Goal: Task Accomplishment & Management: Manage account settings

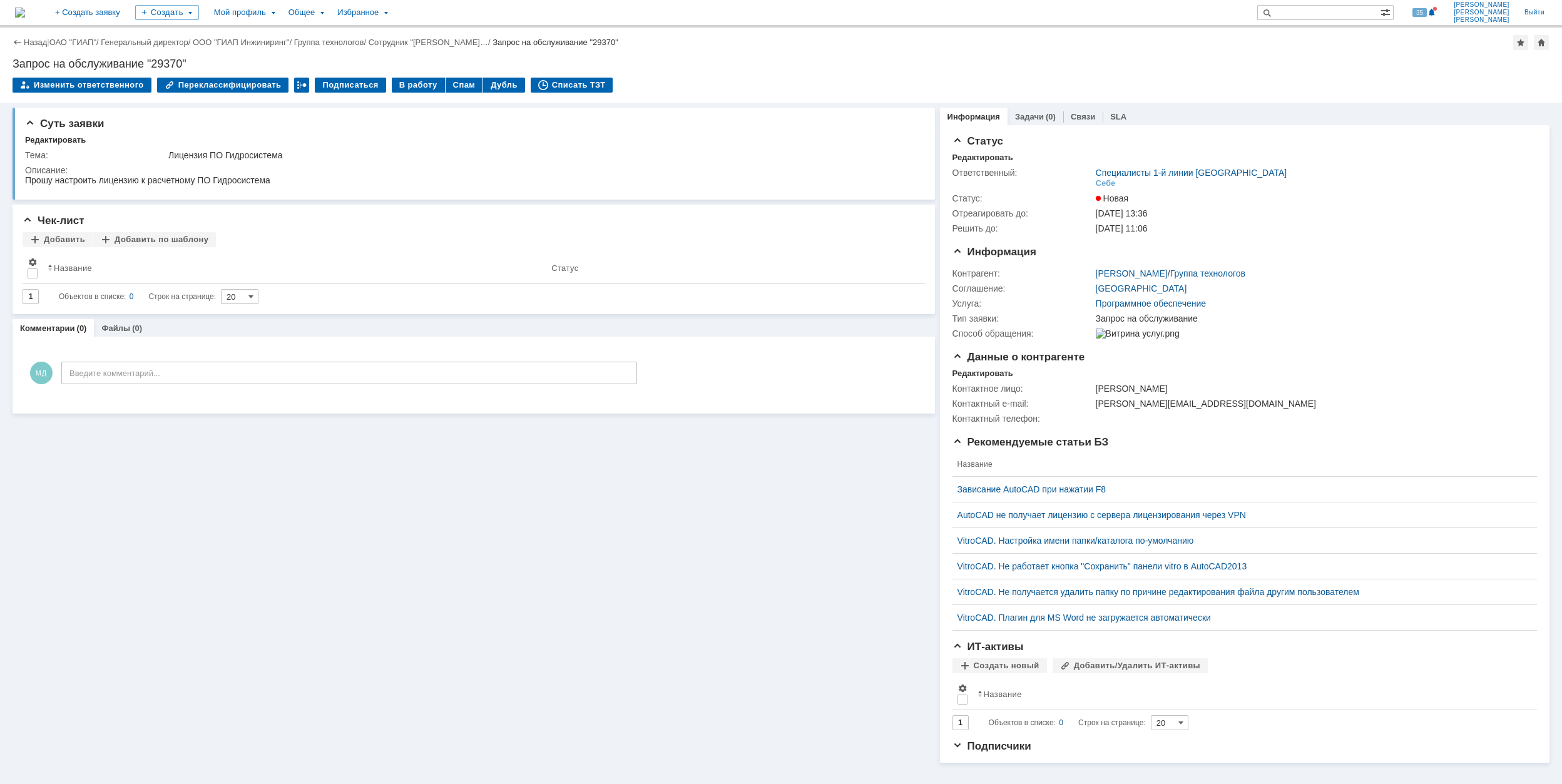
click at [69, 40] on link "ОАО "ГИАП"" at bounding box center [73, 42] width 47 height 10
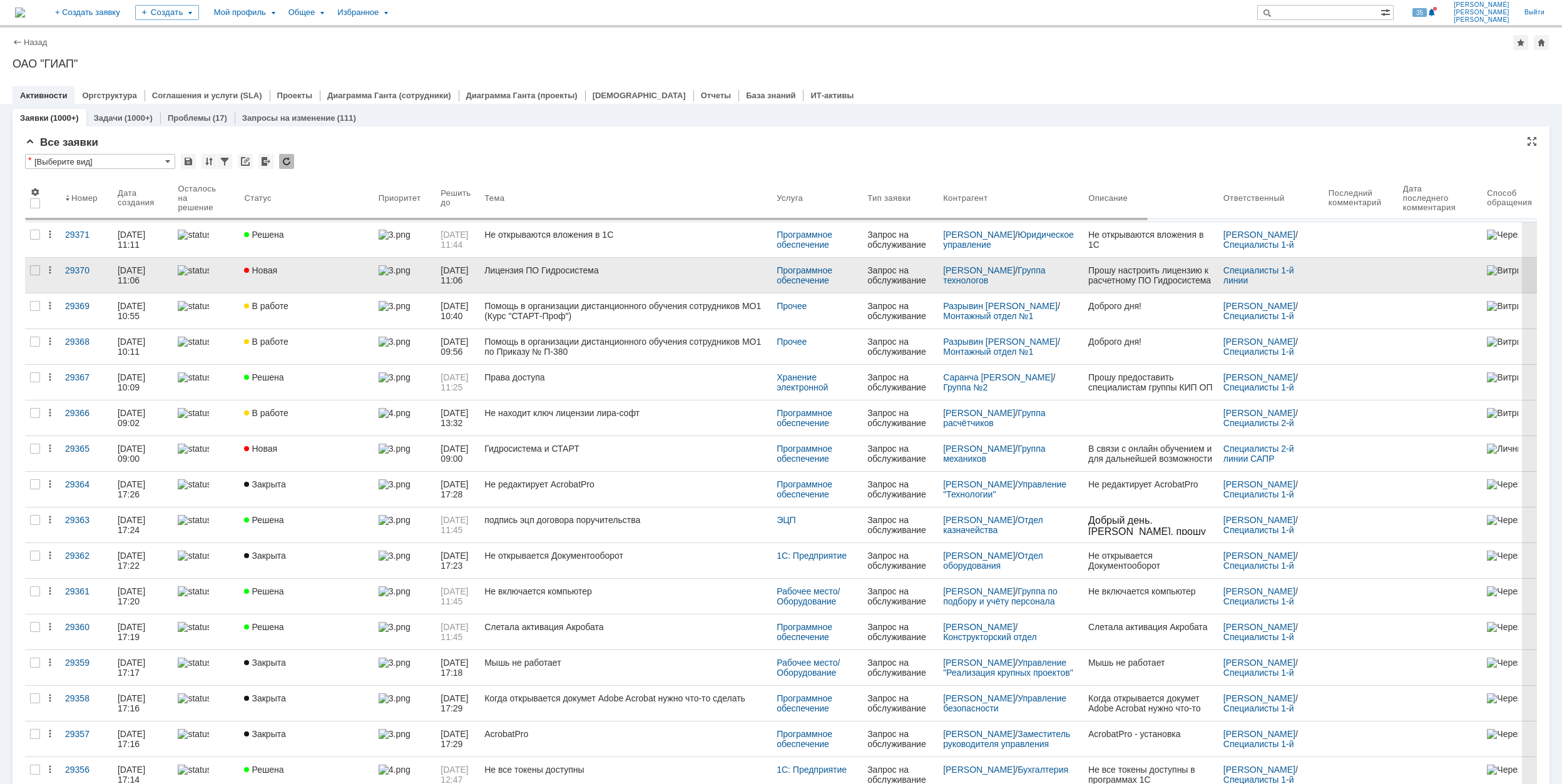
click at [602, 273] on div "Лицензия ПО Гидросистема" at bounding box center [626, 270] width 282 height 10
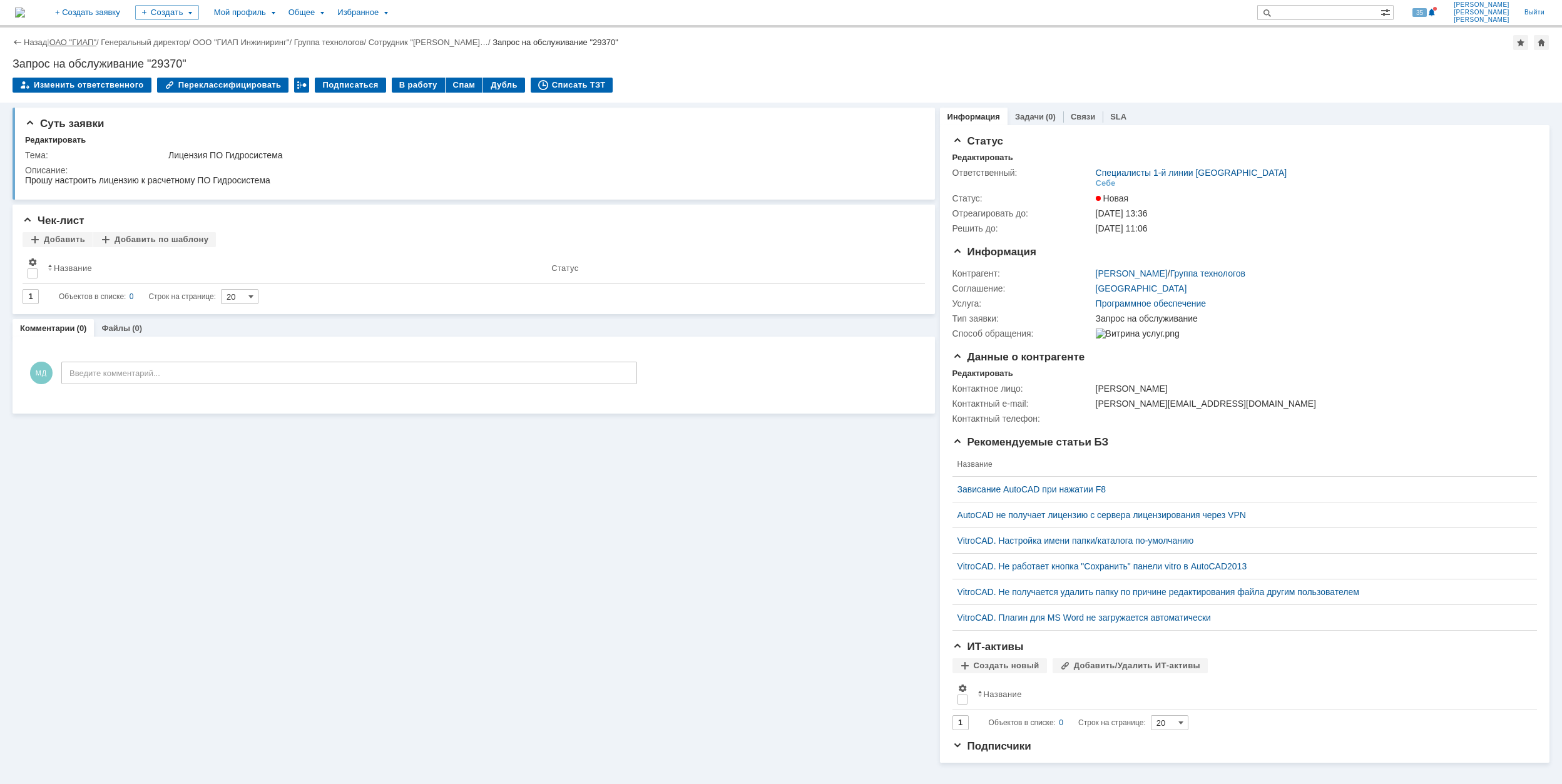
click at [92, 38] on link "ОАО "ГИАП"" at bounding box center [73, 42] width 47 height 10
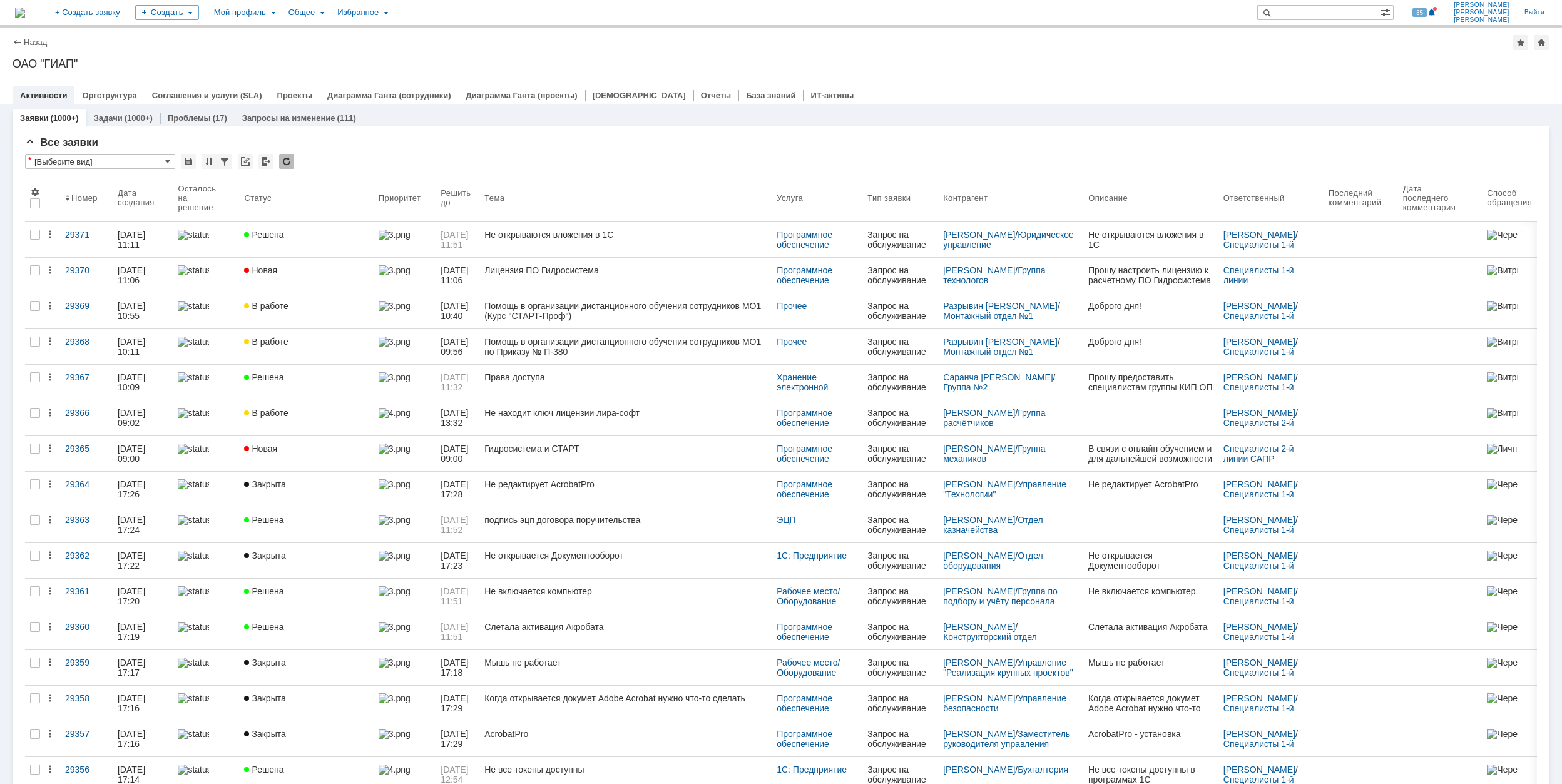
click at [1368, 8] on input "text" at bounding box center [1319, 12] width 123 height 15
type input "29352"
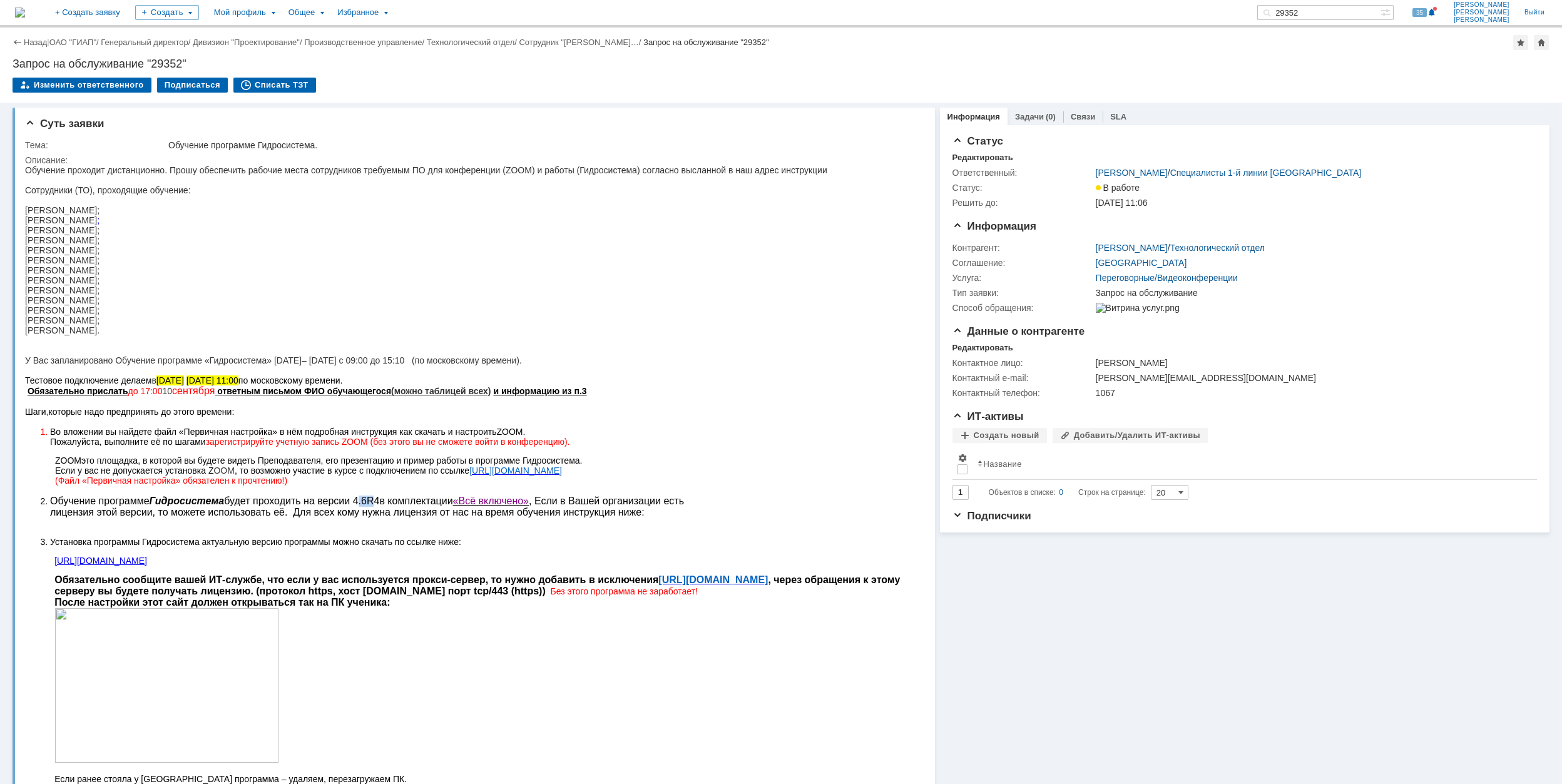
drag, startPoint x: 349, startPoint y: 501, endPoint x: 372, endPoint y: 501, distance: 23.0
click at [372, 501] on li "Обучение программе Гидросистема будет проходить на версии 4. 6 R 4 в комплектац…" at bounding box center [388, 511] width 677 height 33
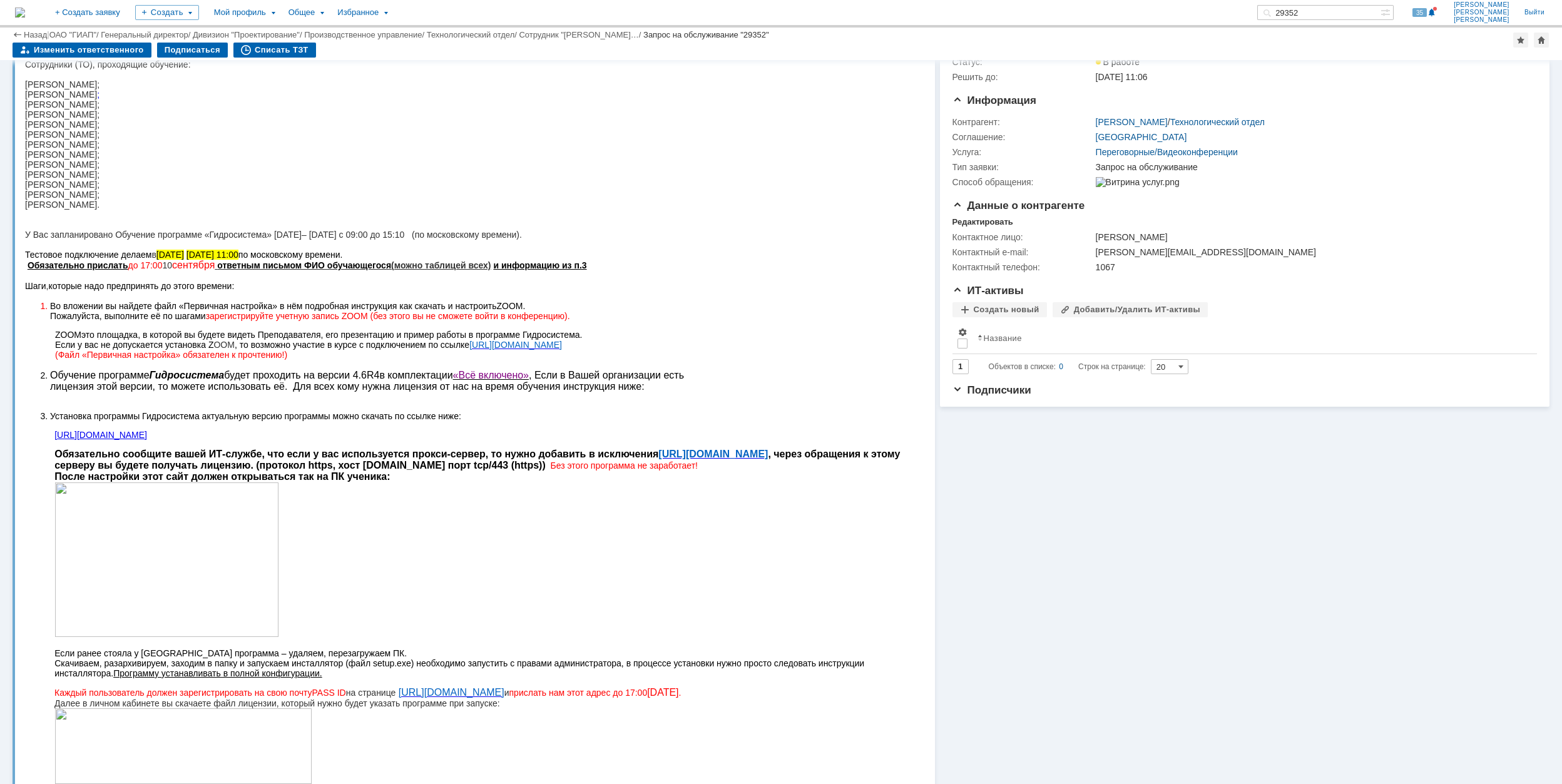
click at [895, 687] on body "Обучение проходит дистанционно. Прошу обеспечить рабочие места сотрудников треб…" at bounding box center [466, 749] width 883 height 1419
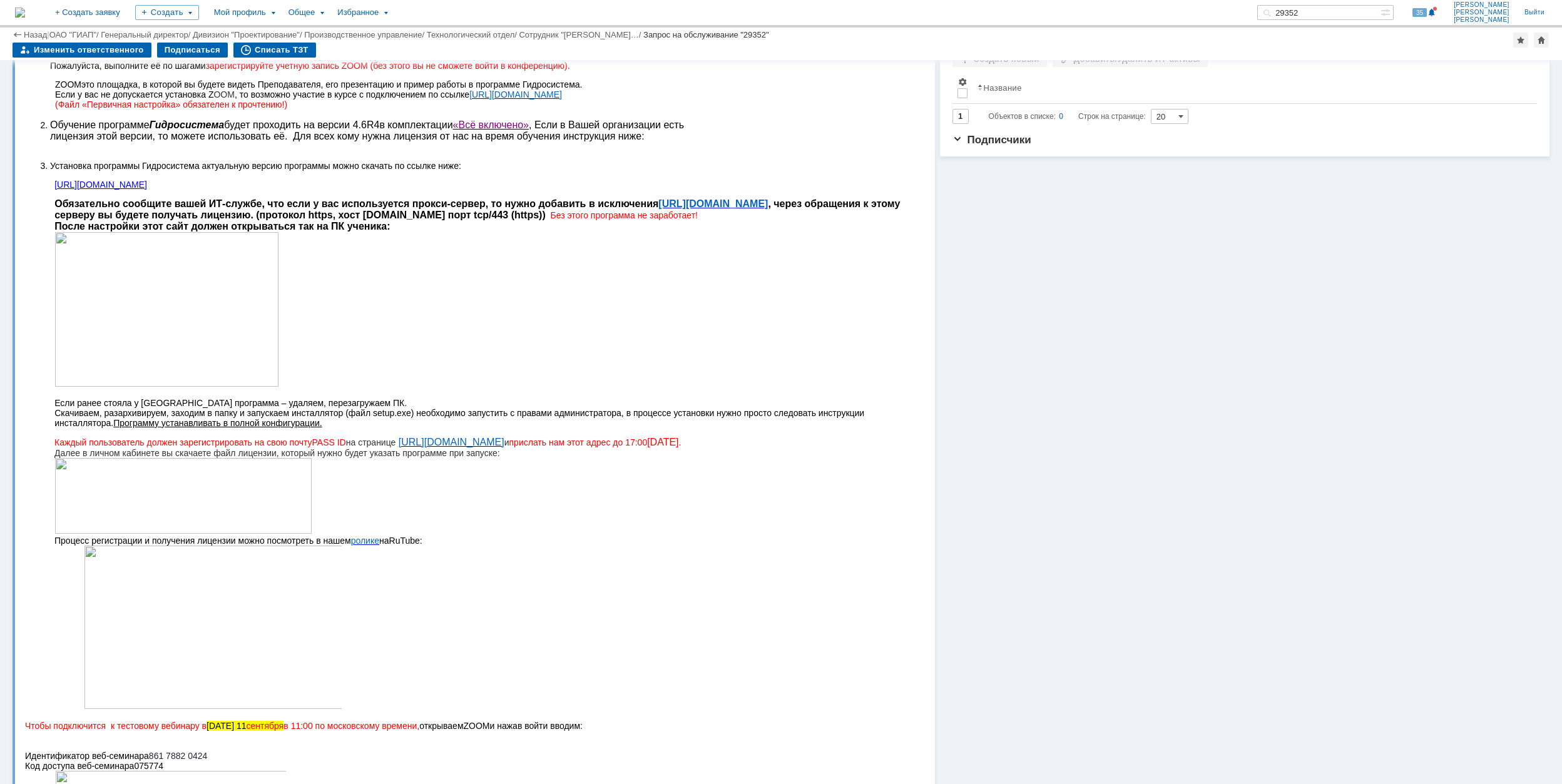
scroll to position [417, 0]
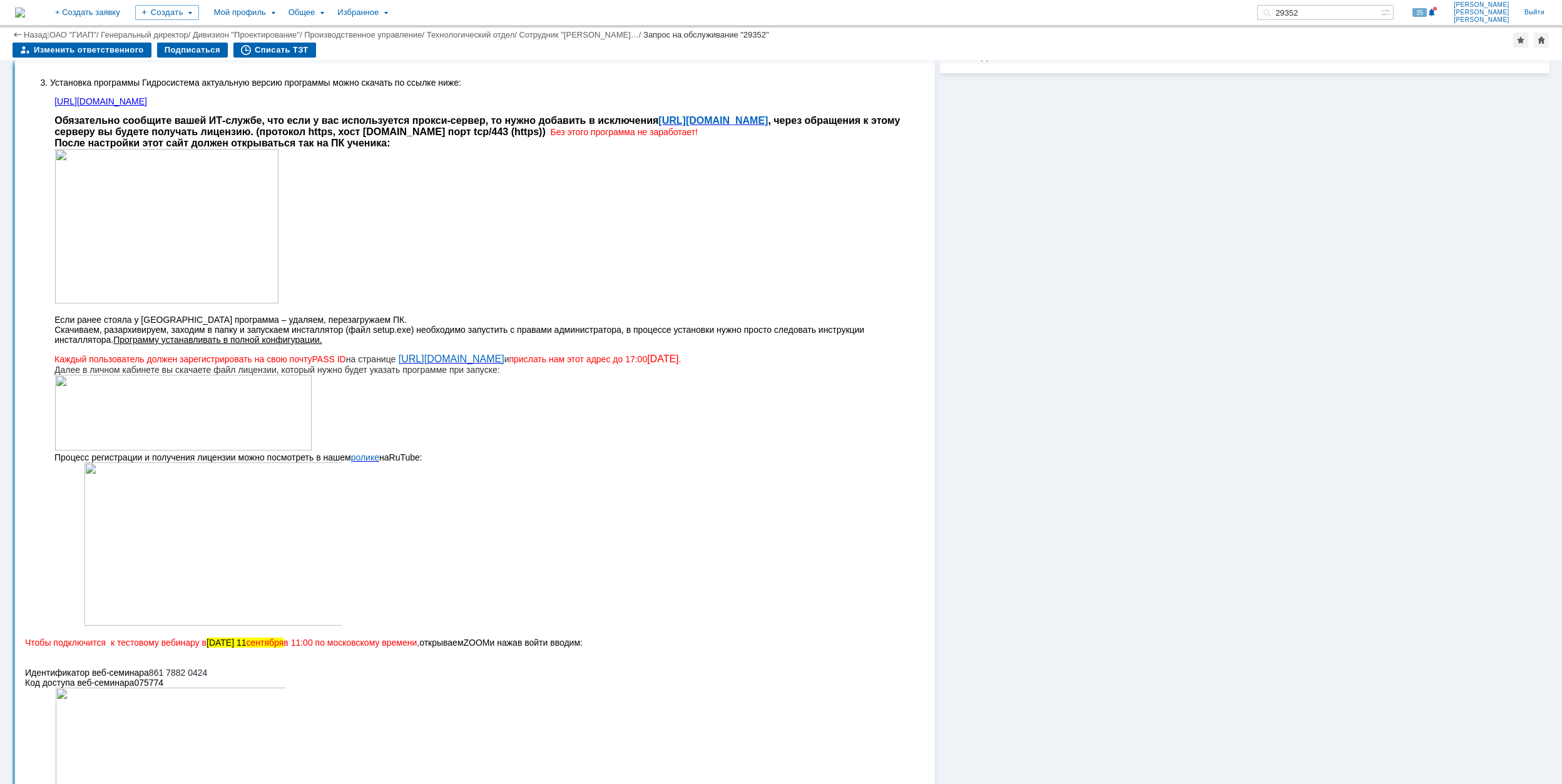
click at [513, 542] on p at bounding box center [466, 545] width 883 height 165
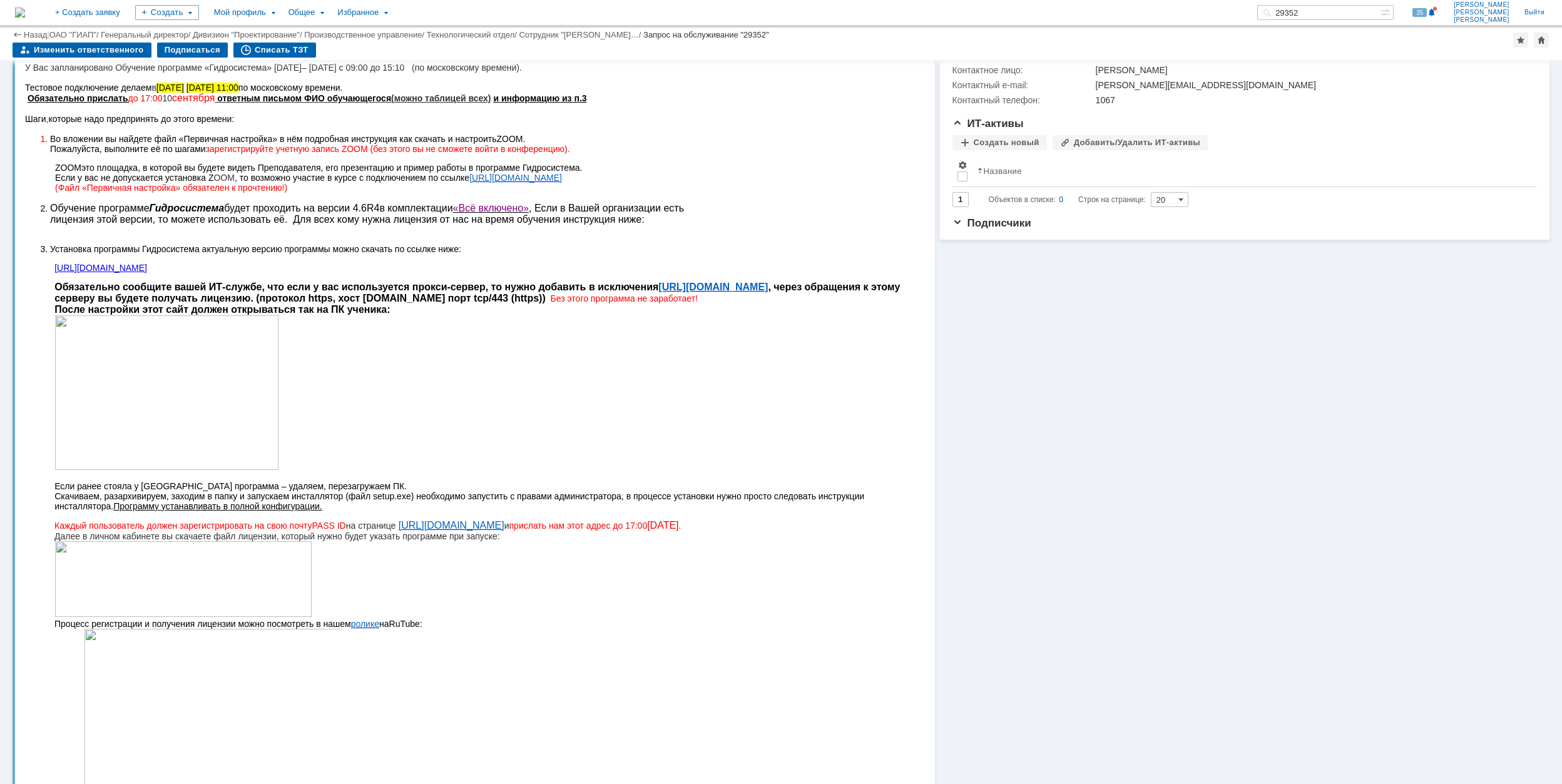
scroll to position [83, 0]
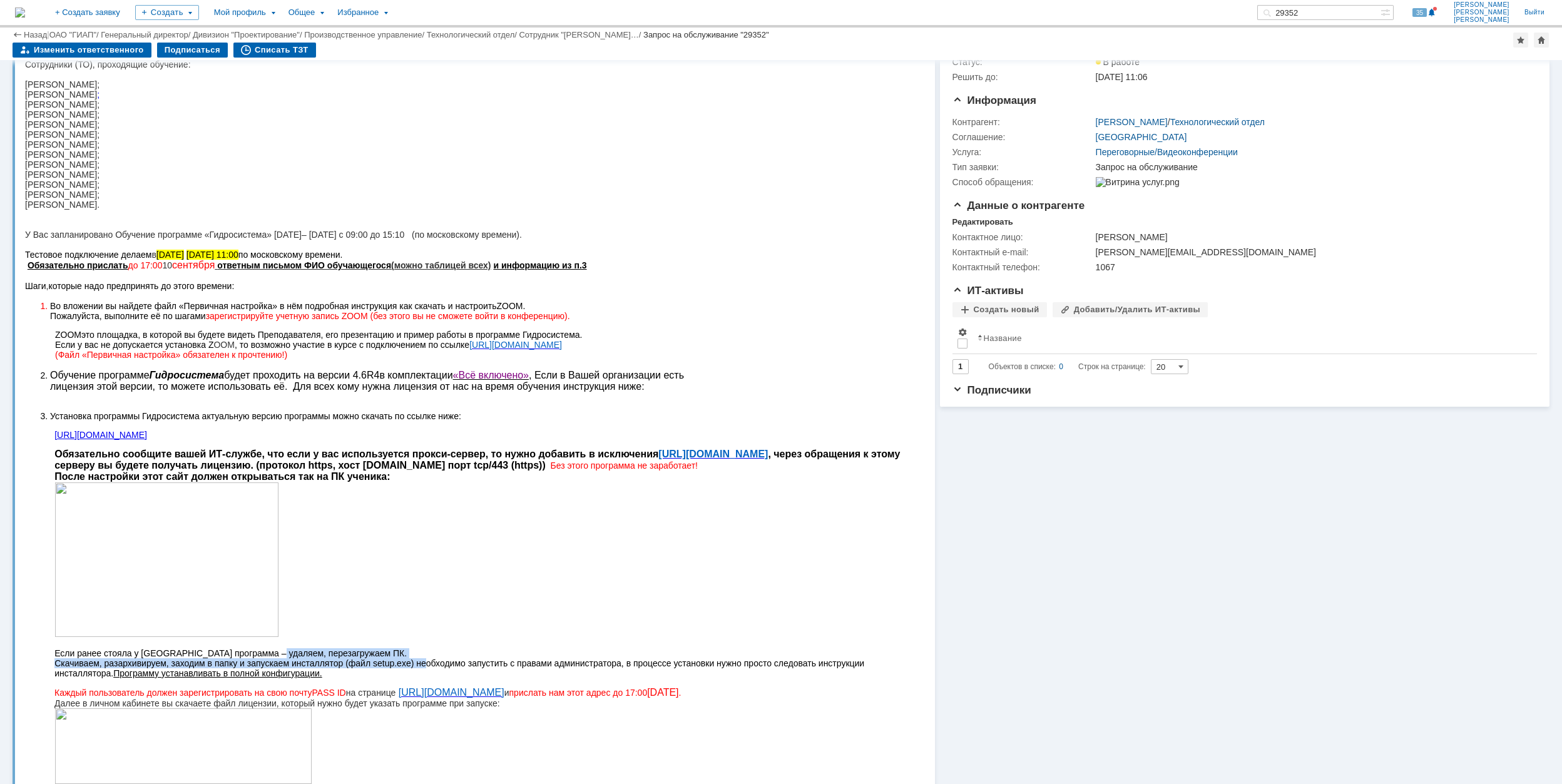
drag, startPoint x: 269, startPoint y: 658, endPoint x: 427, endPoint y: 669, distance: 158.4
click at [427, 669] on span "Если ранее стояла у Вас программа – удаляем, перезагружаем ПК. Скачиваем, разар…" at bounding box center [459, 663] width 810 height 30
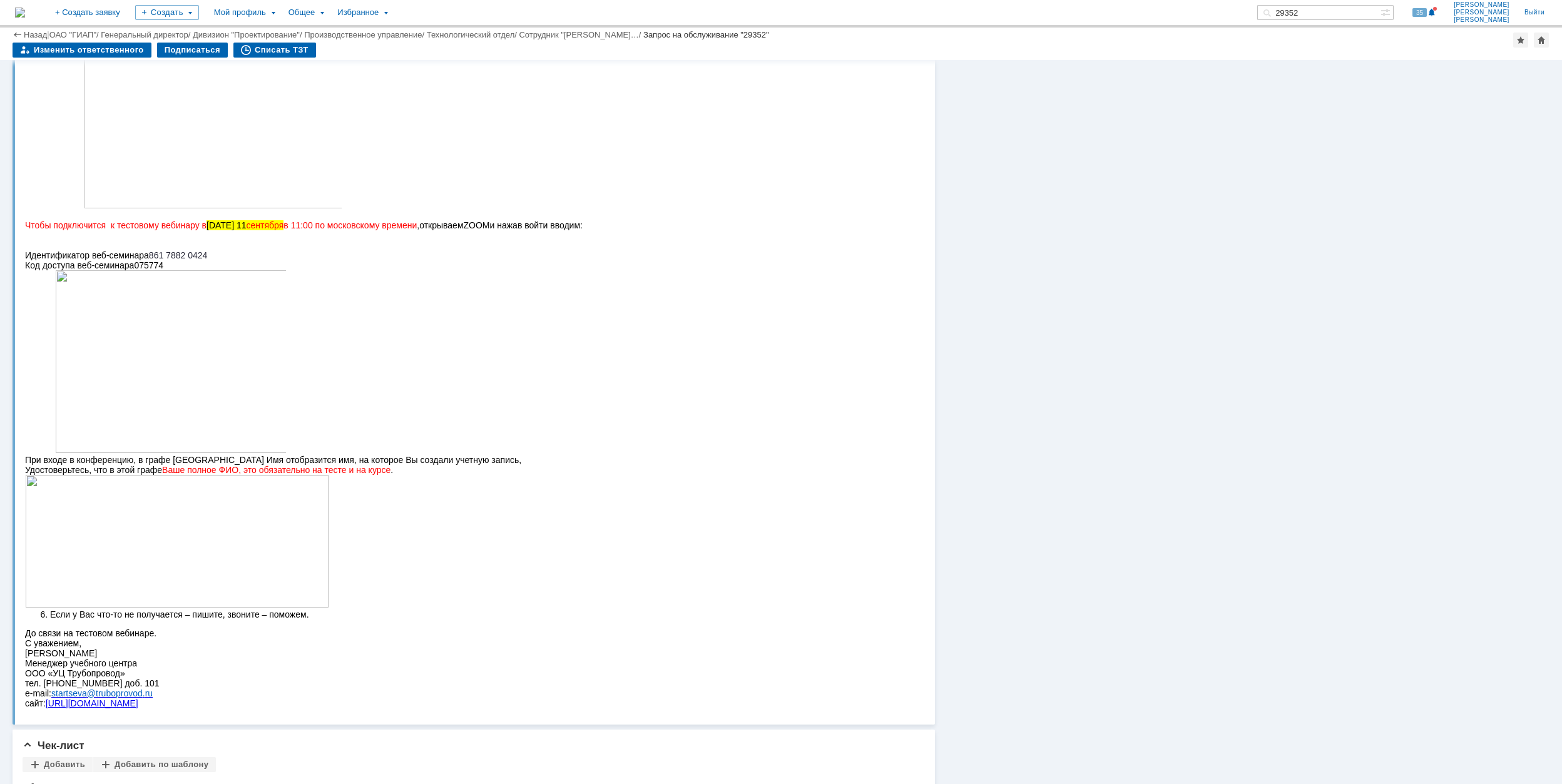
scroll to position [917, 0]
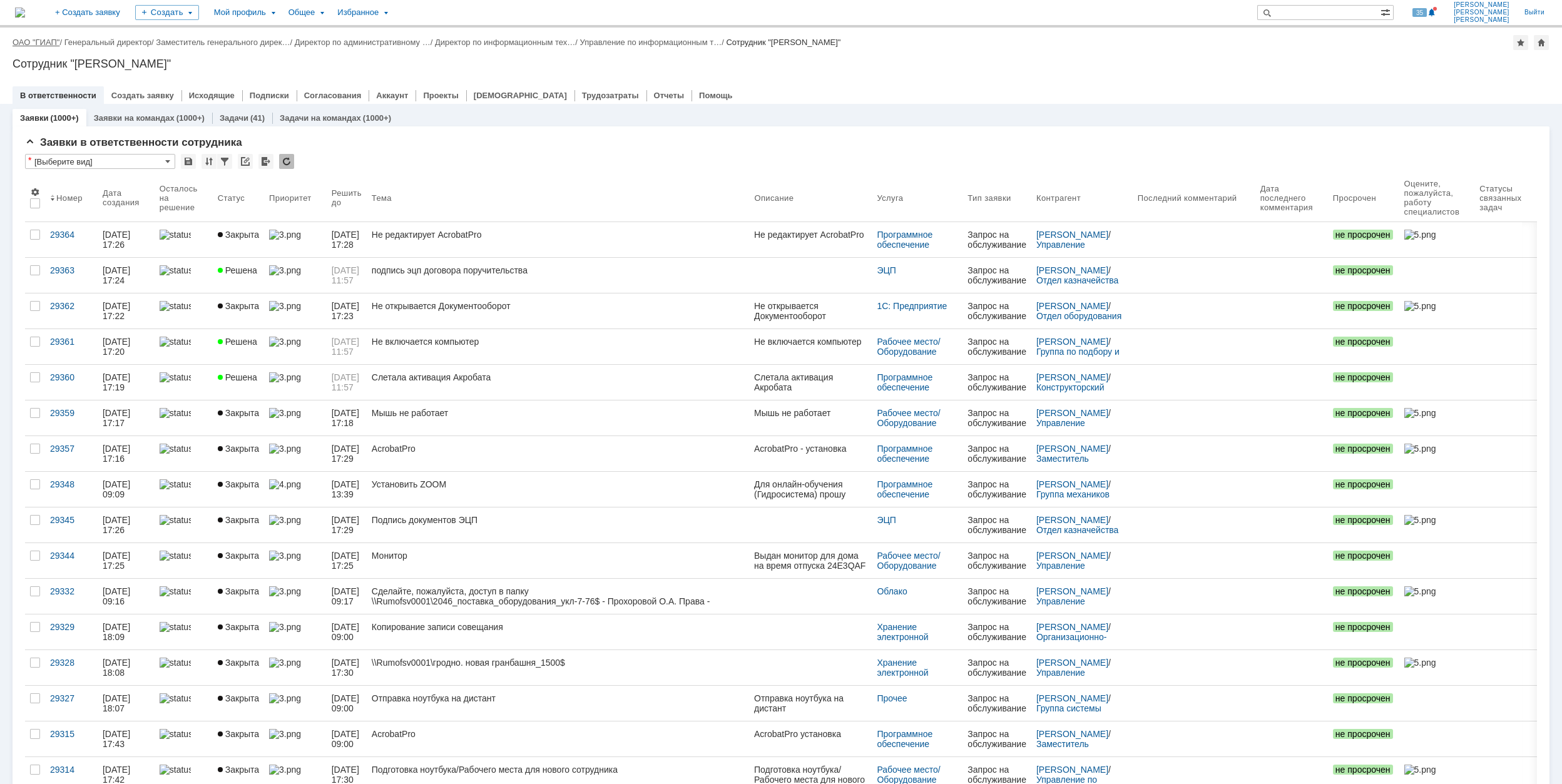
click at [24, 38] on link "ОАО "ГИАП"" at bounding box center [36, 42] width 47 height 10
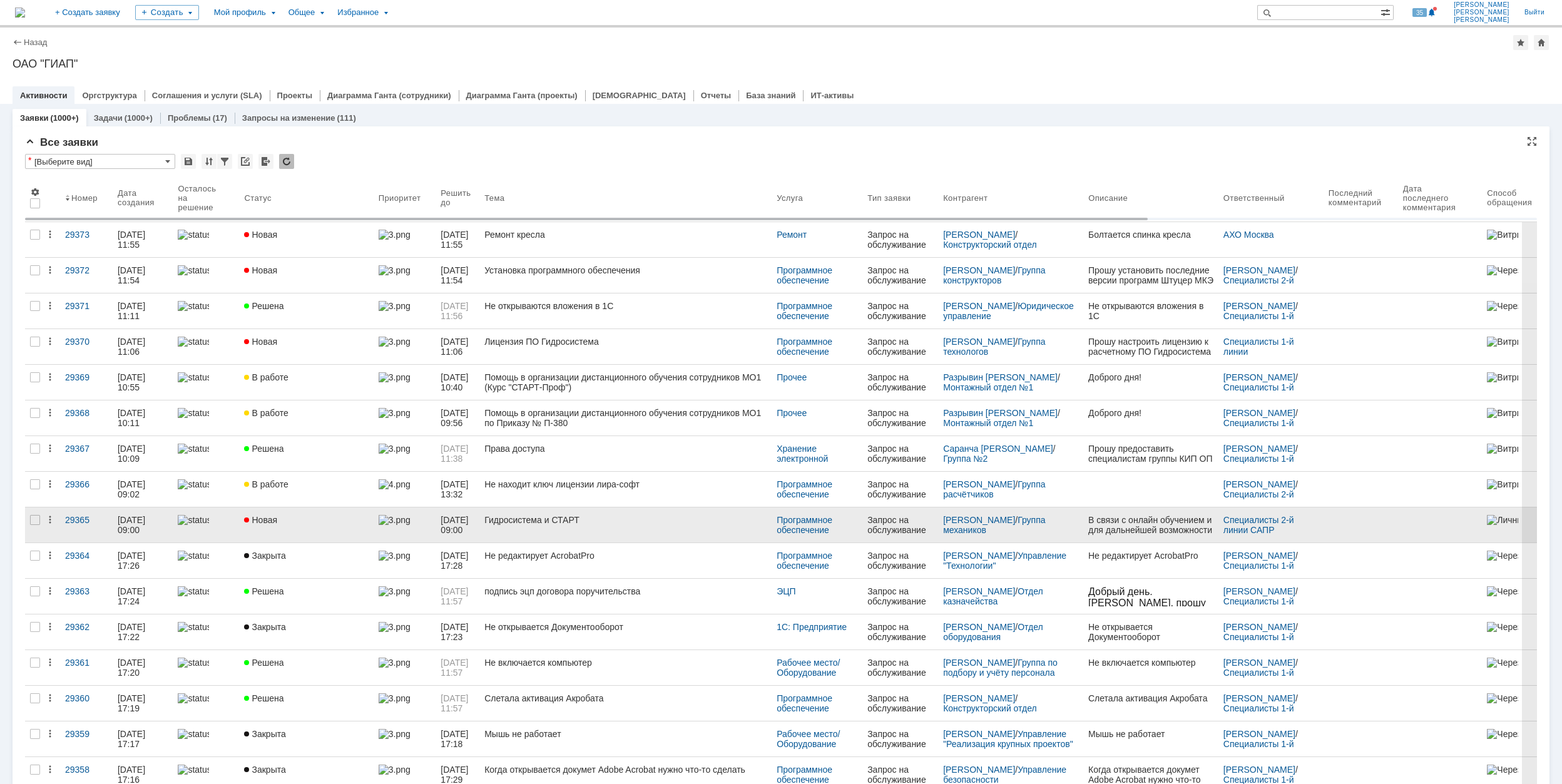
click at [646, 524] on div "Гидросистема и СТАРТ" at bounding box center [626, 520] width 282 height 10
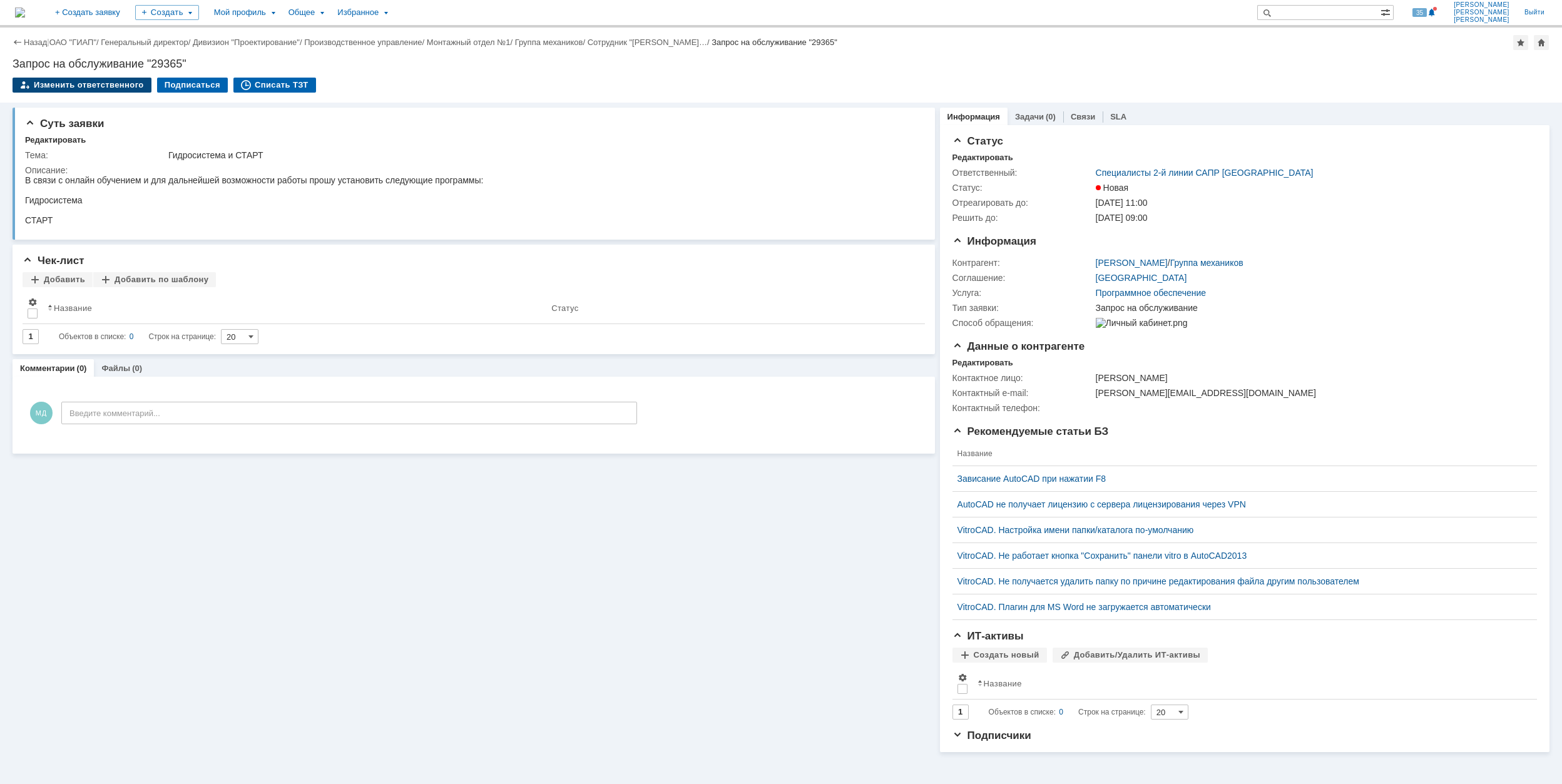
click at [101, 88] on div "Изменить ответственного" at bounding box center [82, 85] width 139 height 15
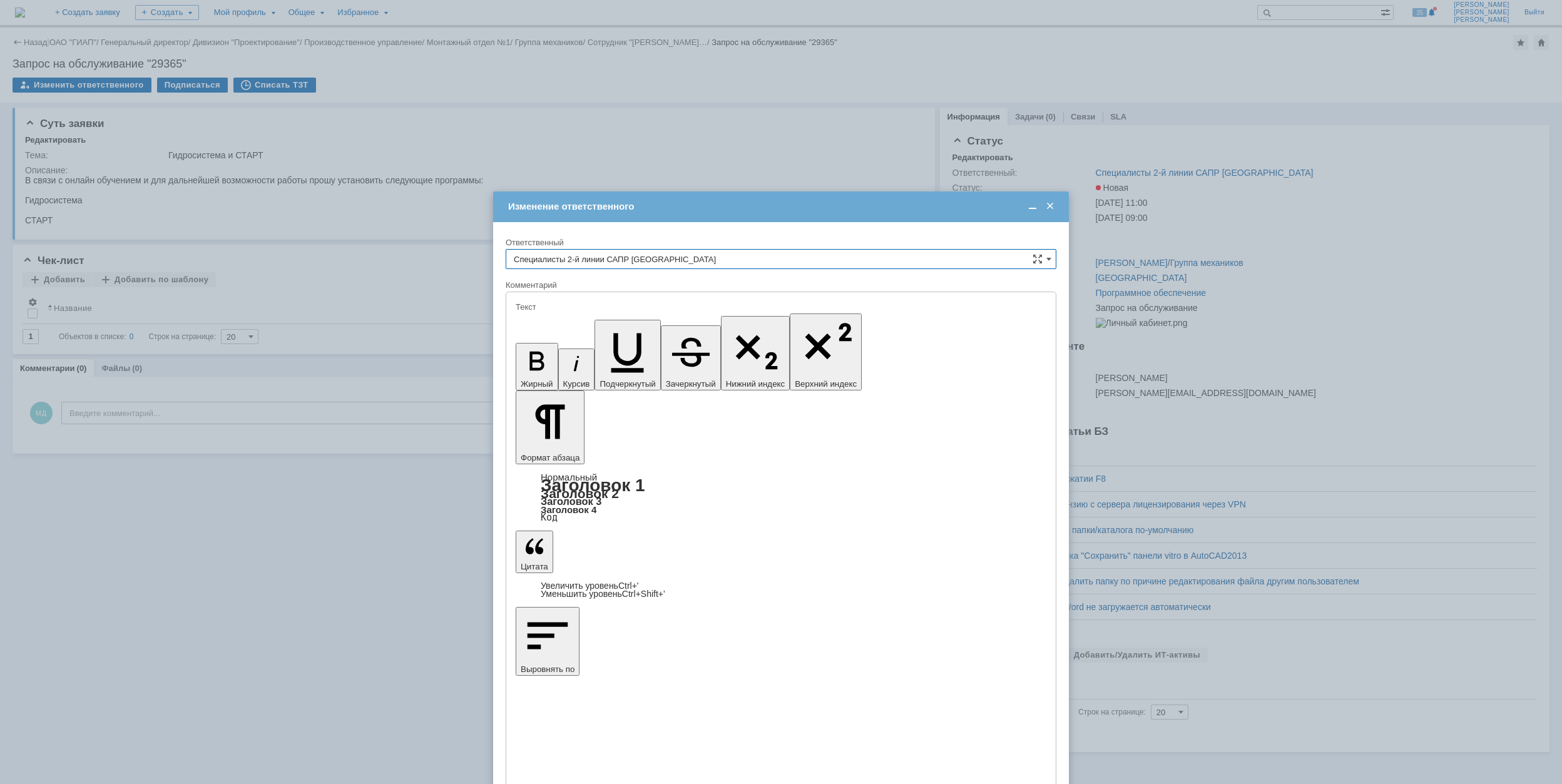
click at [1053, 262] on input "Специалисты 2-й линии САПР [GEOGRAPHIC_DATA]" at bounding box center [781, 259] width 551 height 20
click at [695, 323] on span "[PERSON_NAME]" at bounding box center [781, 323] width 534 height 10
type input "[PERSON_NAME]"
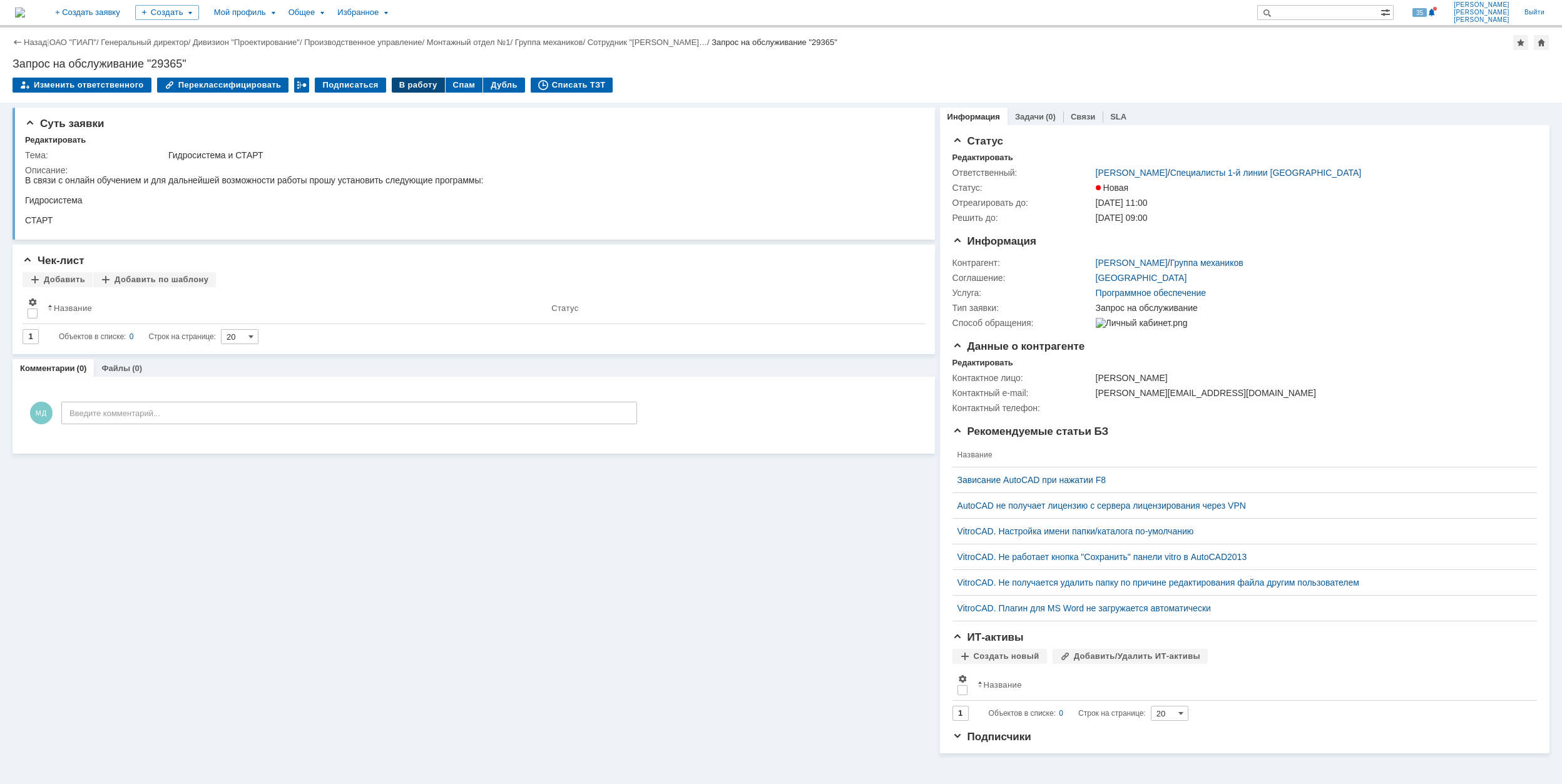
click at [409, 83] on div "В работу" at bounding box center [419, 85] width 53 height 15
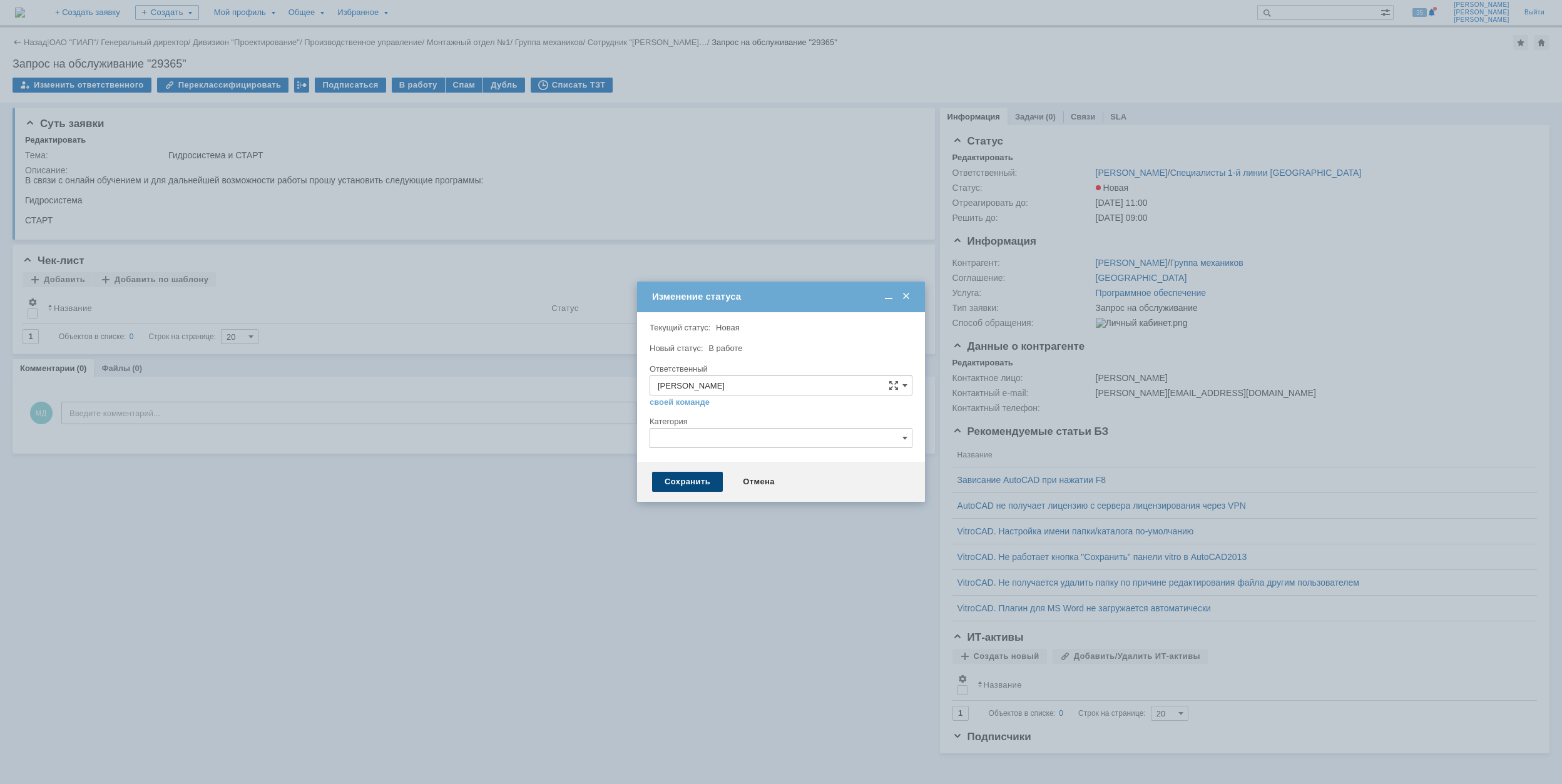
click at [686, 481] on div "Сохранить" at bounding box center [688, 482] width 71 height 20
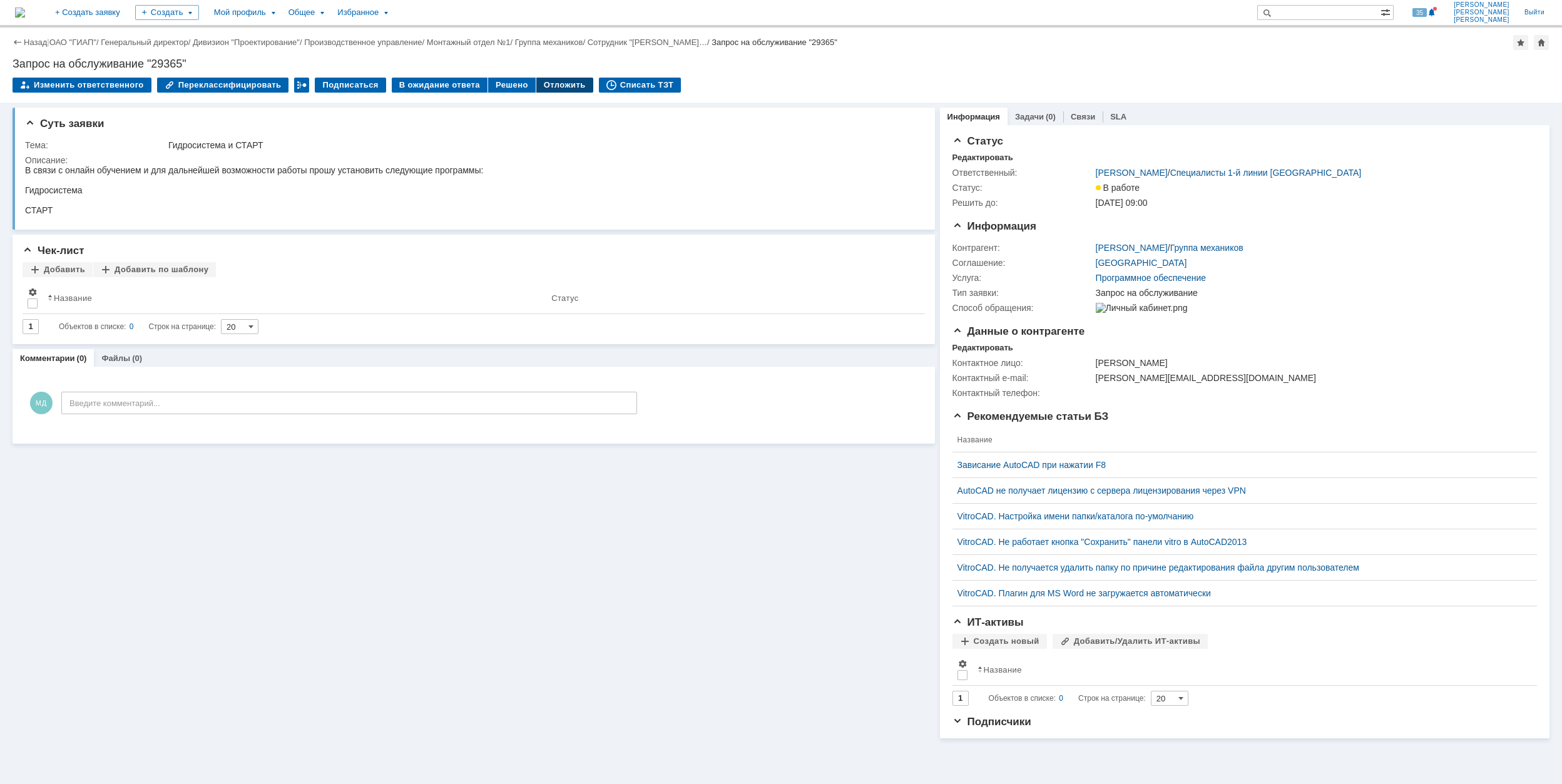
click at [552, 83] on div "Отложить" at bounding box center [565, 85] width 57 height 15
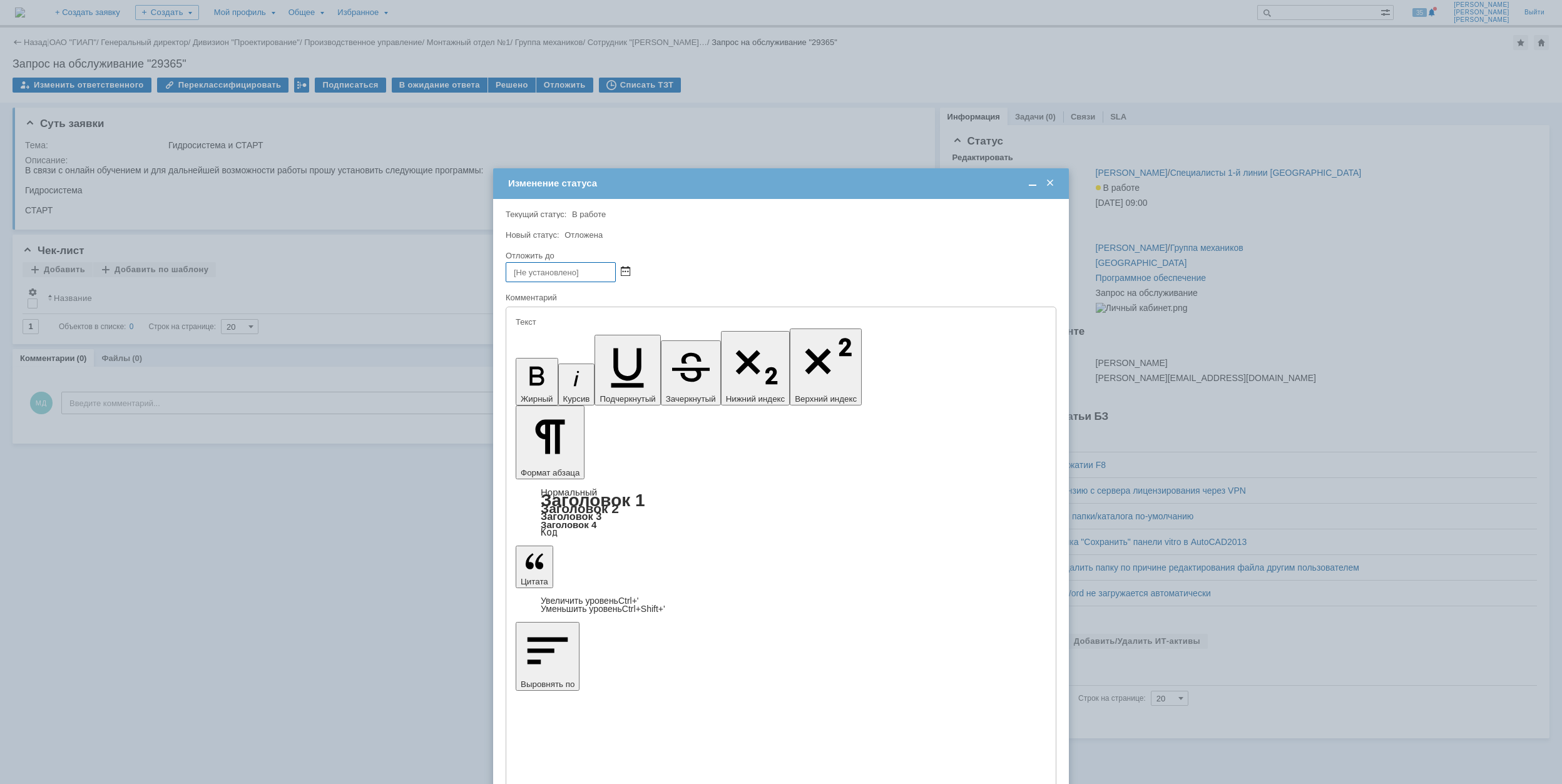
click at [624, 273] on span at bounding box center [626, 272] width 10 height 10
click at [559, 349] on div "10" at bounding box center [562, 346] width 13 height 11
click at [565, 270] on input "[DATE] 12:12" at bounding box center [561, 272] width 110 height 20
click at [574, 271] on input "[DATE] 09:12" at bounding box center [561, 272] width 110 height 20
type input "[DATE] 09:32"
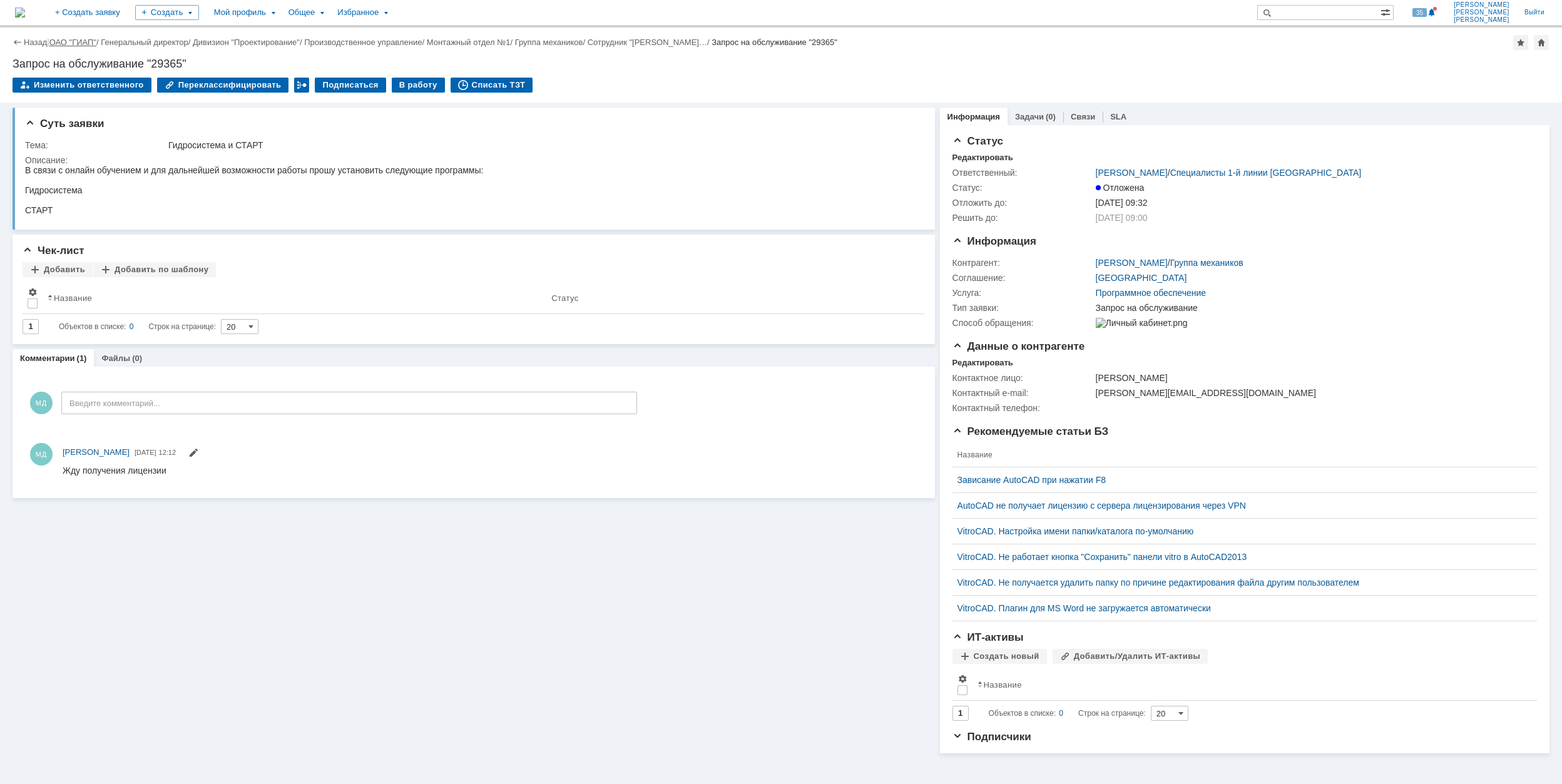
click at [93, 38] on link "ОАО "ГИАП"" at bounding box center [73, 42] width 47 height 10
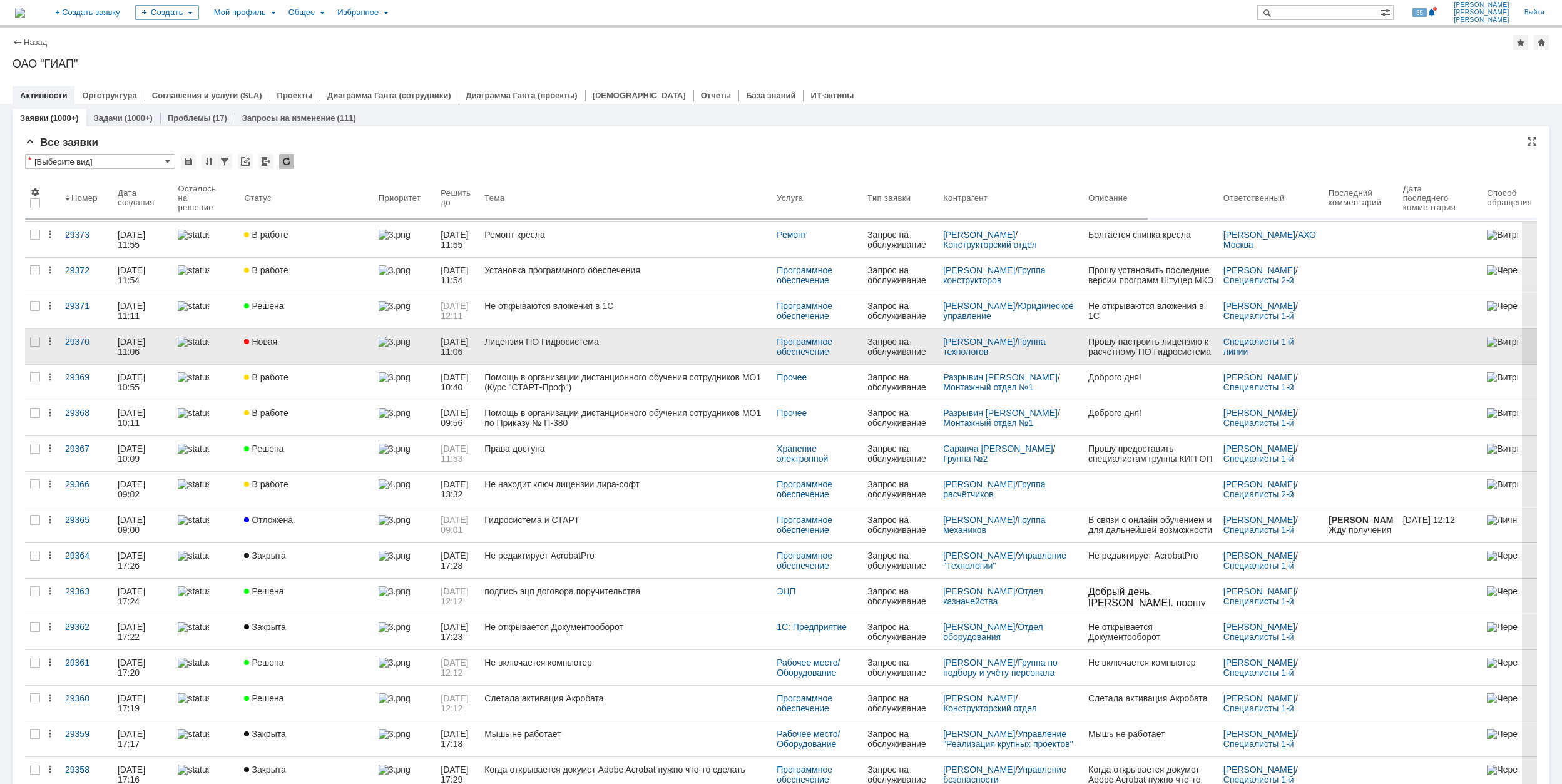
click at [632, 349] on link "Лицензия ПО Гидросистема" at bounding box center [626, 347] width 293 height 35
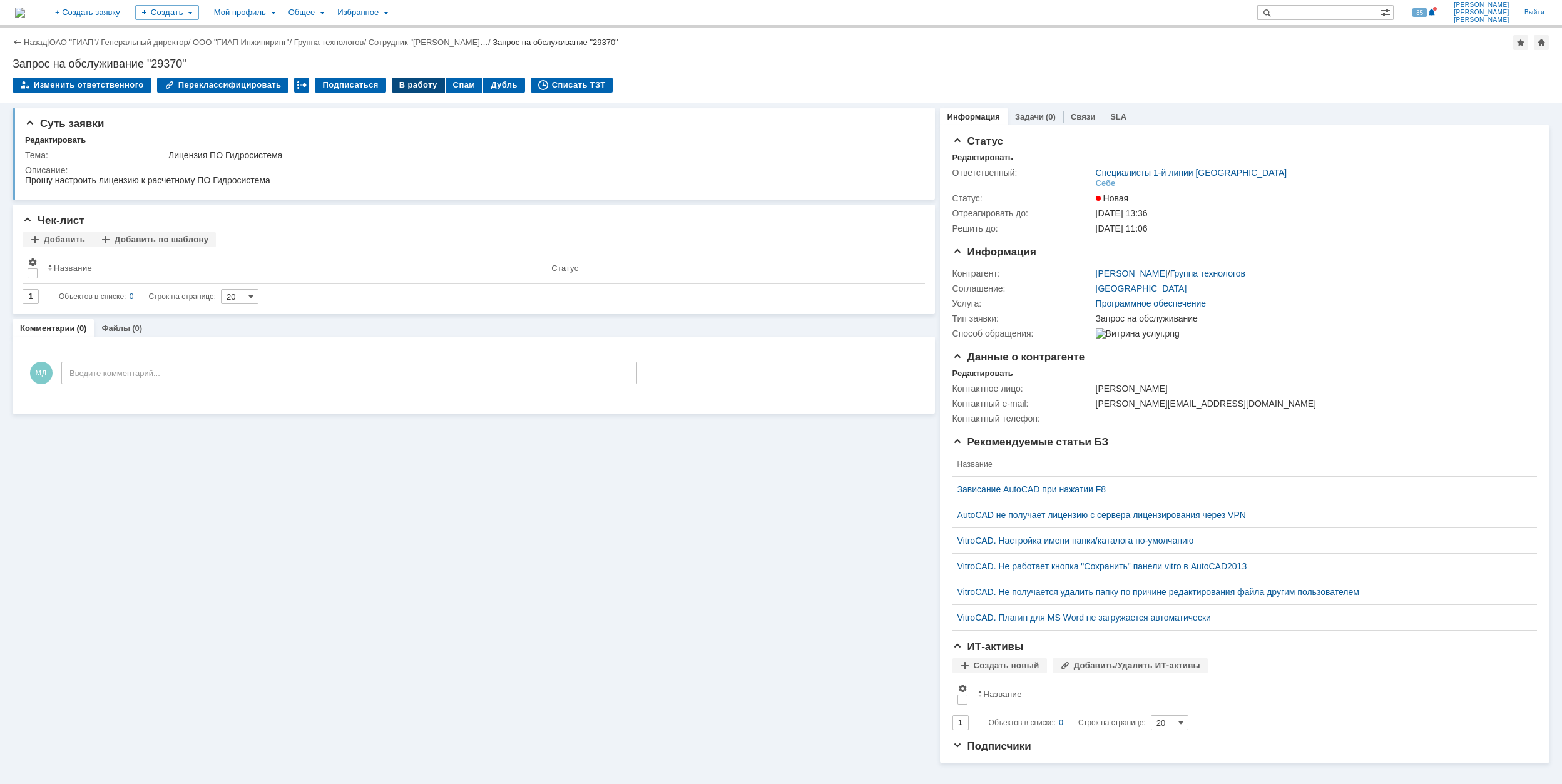
click at [421, 83] on div "В работу" at bounding box center [419, 85] width 53 height 15
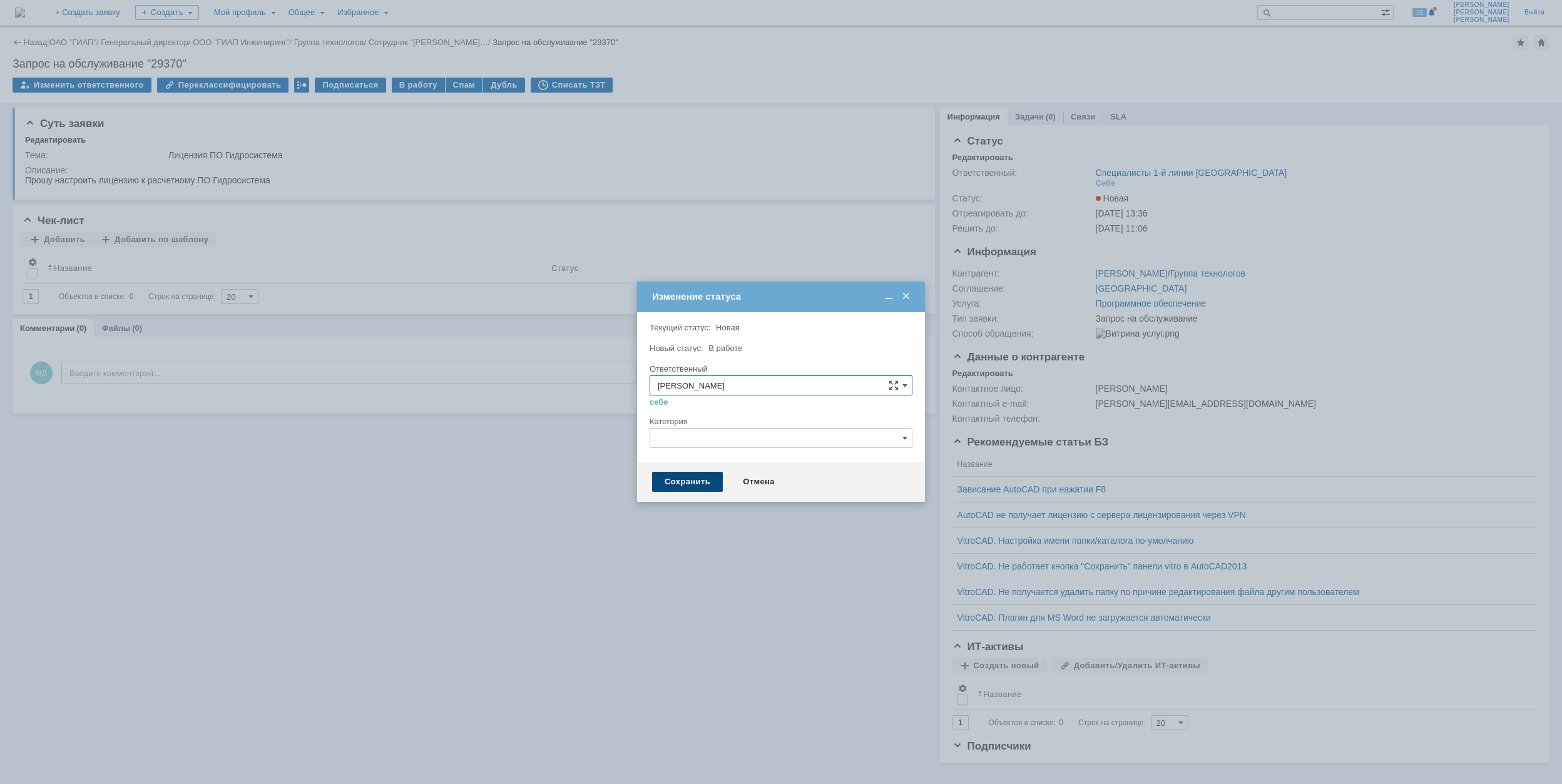
click at [692, 488] on div "Сохранить" at bounding box center [688, 482] width 71 height 20
